Goal: Task Accomplishment & Management: Manage account settings

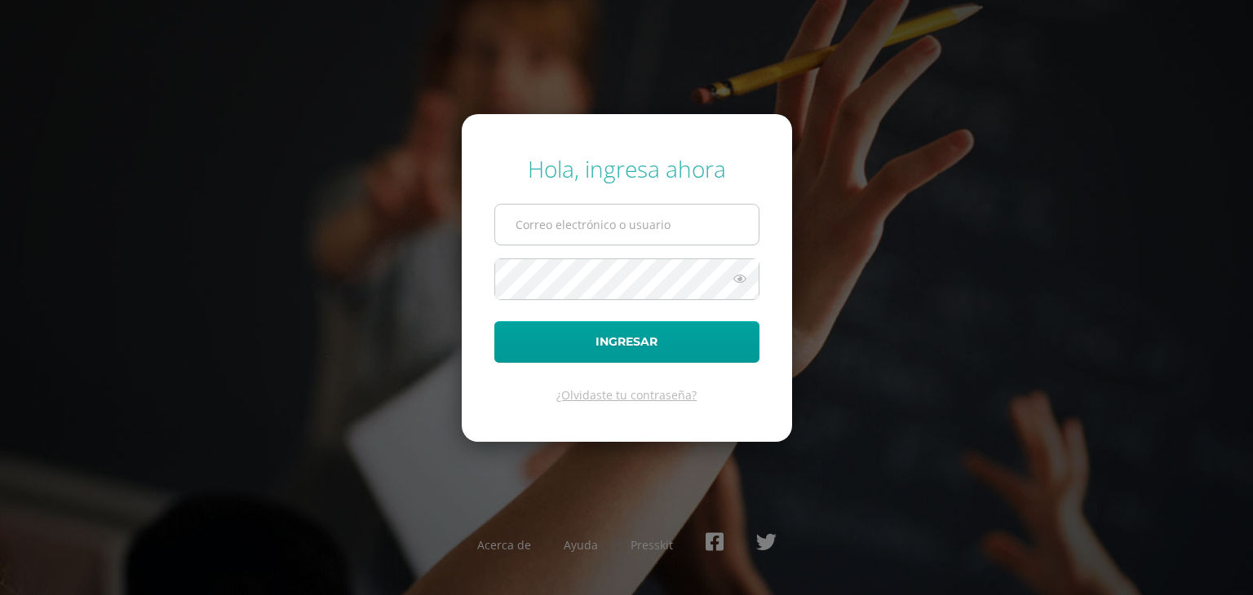
click at [627, 229] on input "text" at bounding box center [626, 225] width 263 height 40
click at [590, 229] on input "pabloghernnadez" at bounding box center [626, 225] width 263 height 40
click at [620, 226] on input "pabloghernandez" at bounding box center [626, 225] width 263 height 40
click at [353, 268] on div "Hola, ingresa ahora pabloghernandez14@colegios Ingresar ¿Olvidaste tu contraseñ…" at bounding box center [626, 297] width 1052 height 315
click at [701, 229] on form "Hola, ingresa ahora pabloghernandez14@colegios Ingresar ¿Olvidaste tu contraseñ…" at bounding box center [627, 278] width 330 height 328
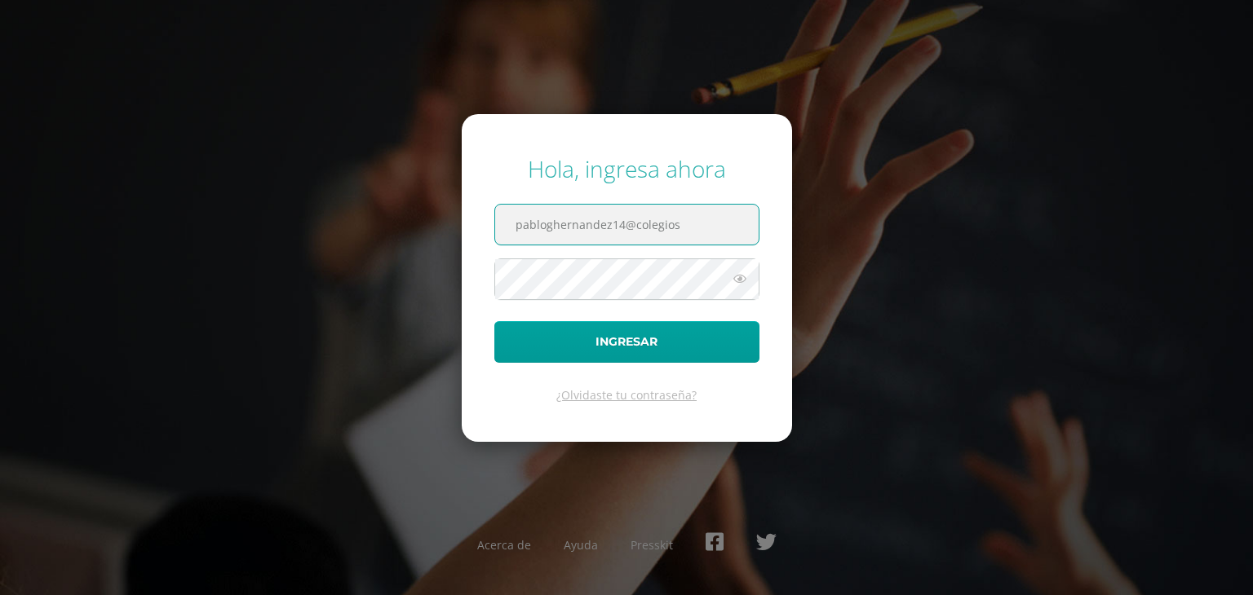
click at [701, 229] on input "pabloghernandez14@colegios" at bounding box center [626, 225] width 263 height 40
type input "[EMAIL_ADDRESS][DOMAIN_NAME]"
click at [494, 321] on button "Ingresar" at bounding box center [626, 342] width 265 height 42
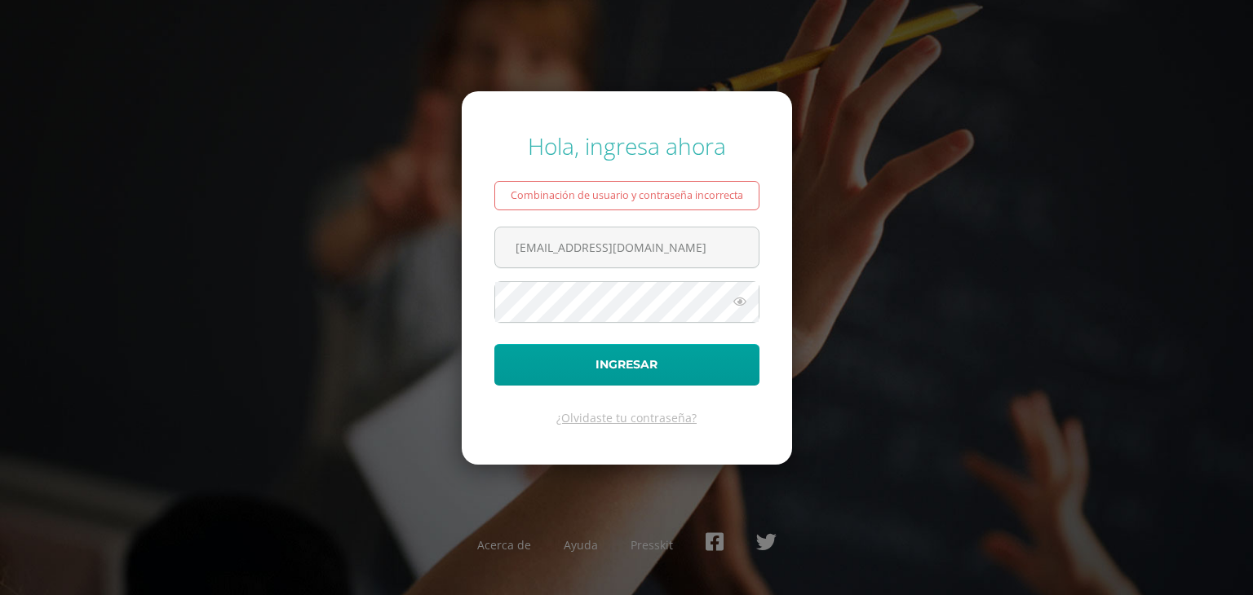
click at [738, 299] on icon at bounding box center [739, 302] width 21 height 20
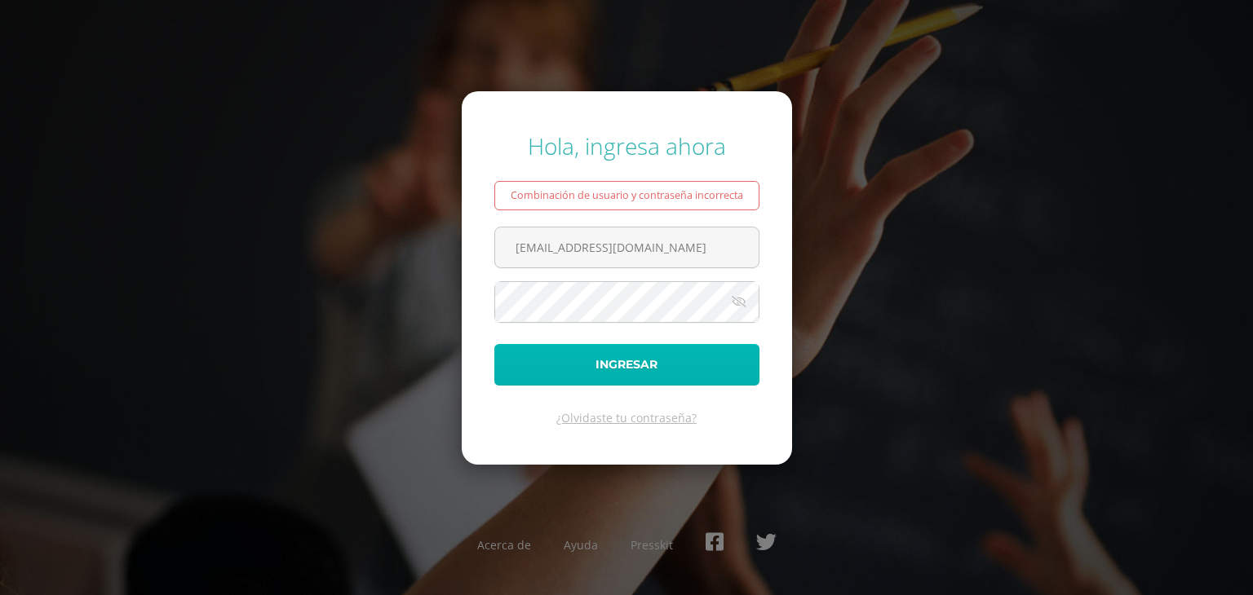
click at [638, 362] on button "Ingresar" at bounding box center [626, 365] width 265 height 42
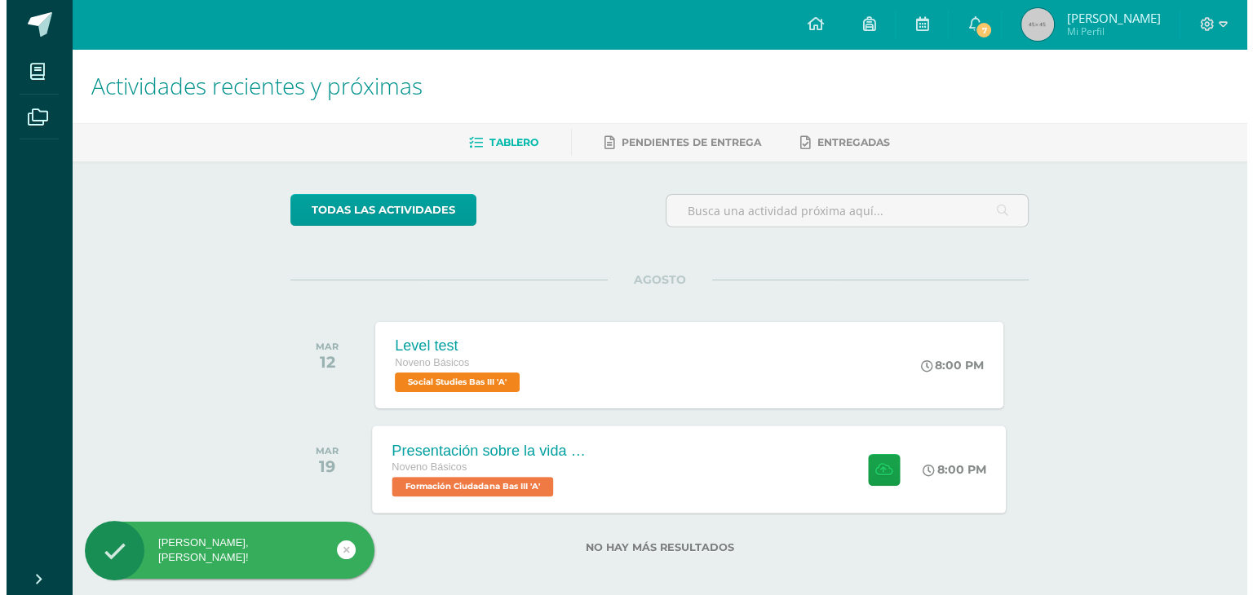
scroll to position [10, 0]
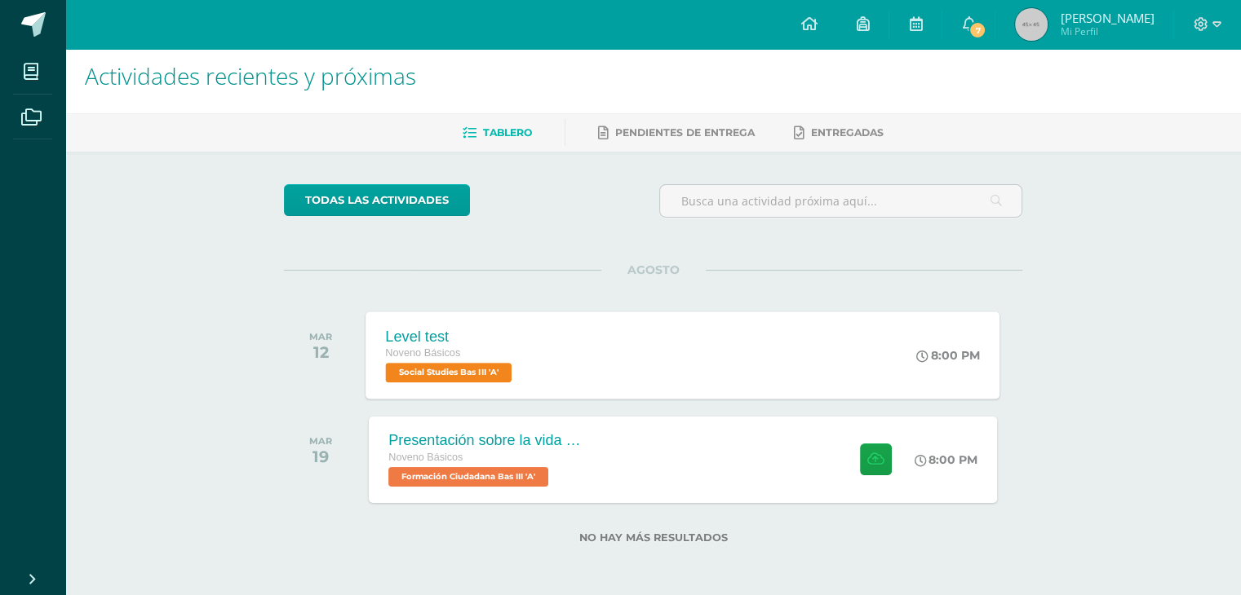
click at [486, 338] on div "Level test" at bounding box center [451, 336] width 130 height 17
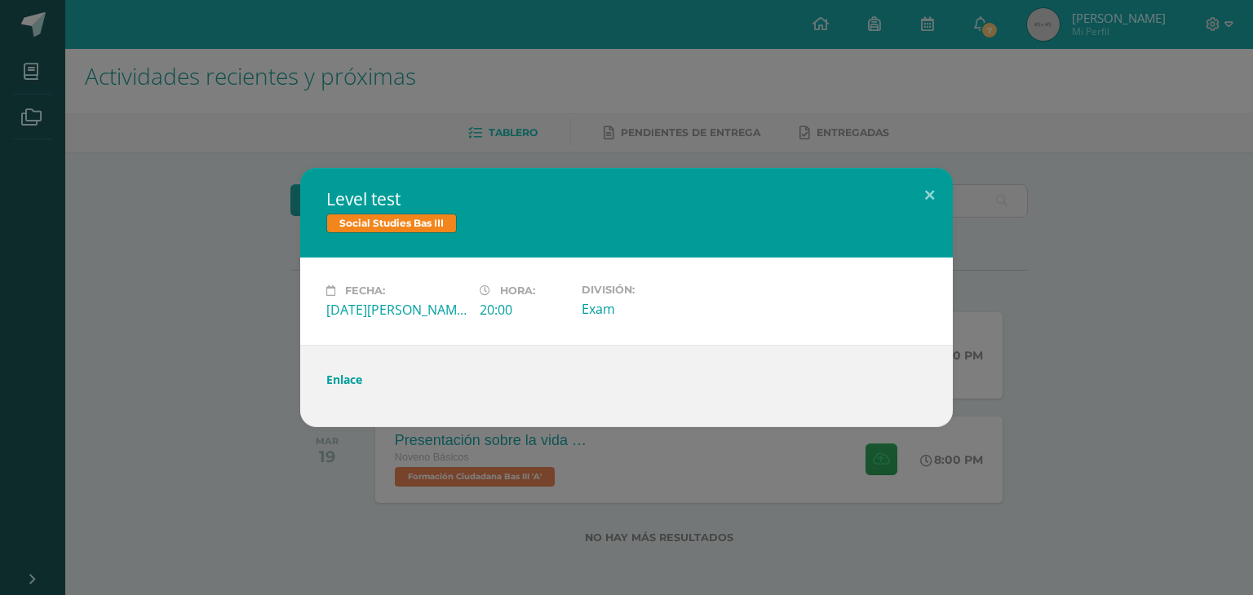
click at [352, 380] on link "Enlace" at bounding box center [344, 379] width 36 height 15
click at [338, 375] on link "Enlace" at bounding box center [344, 379] width 36 height 15
